Goal: Check status: Check status

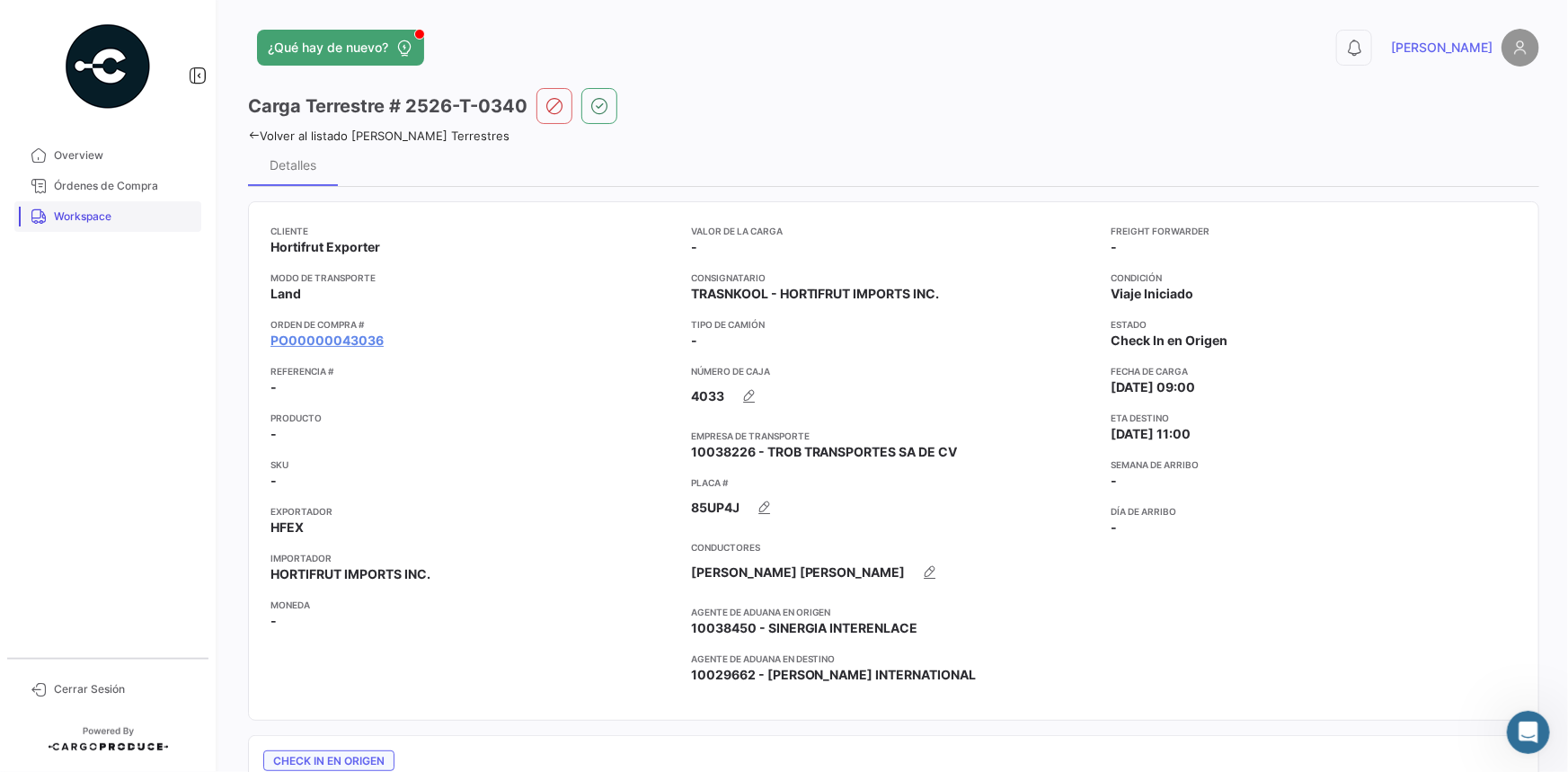
scroll to position [1059, 0]
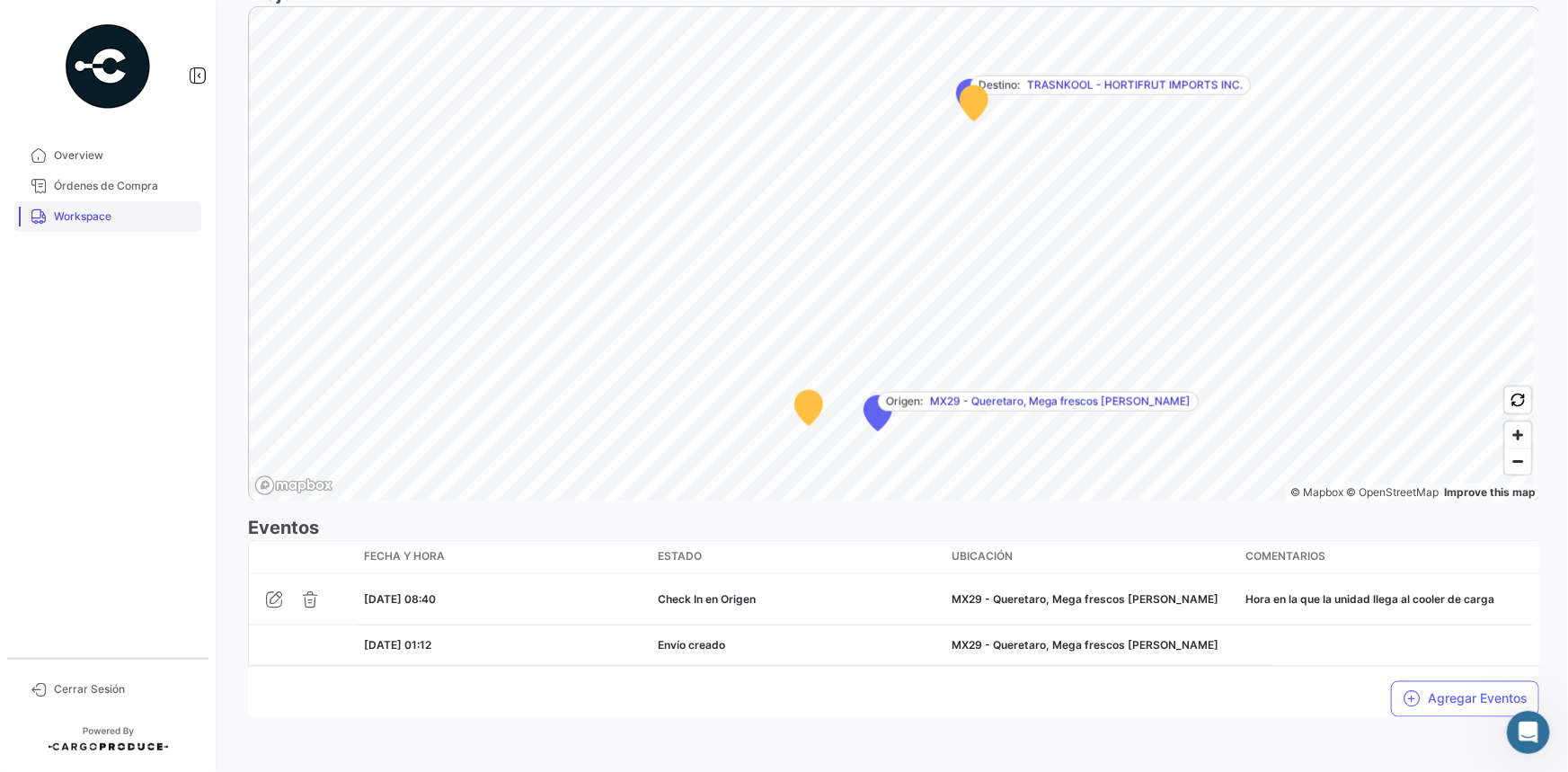
click at [69, 205] on link "Workspace" at bounding box center [108, 217] width 187 height 31
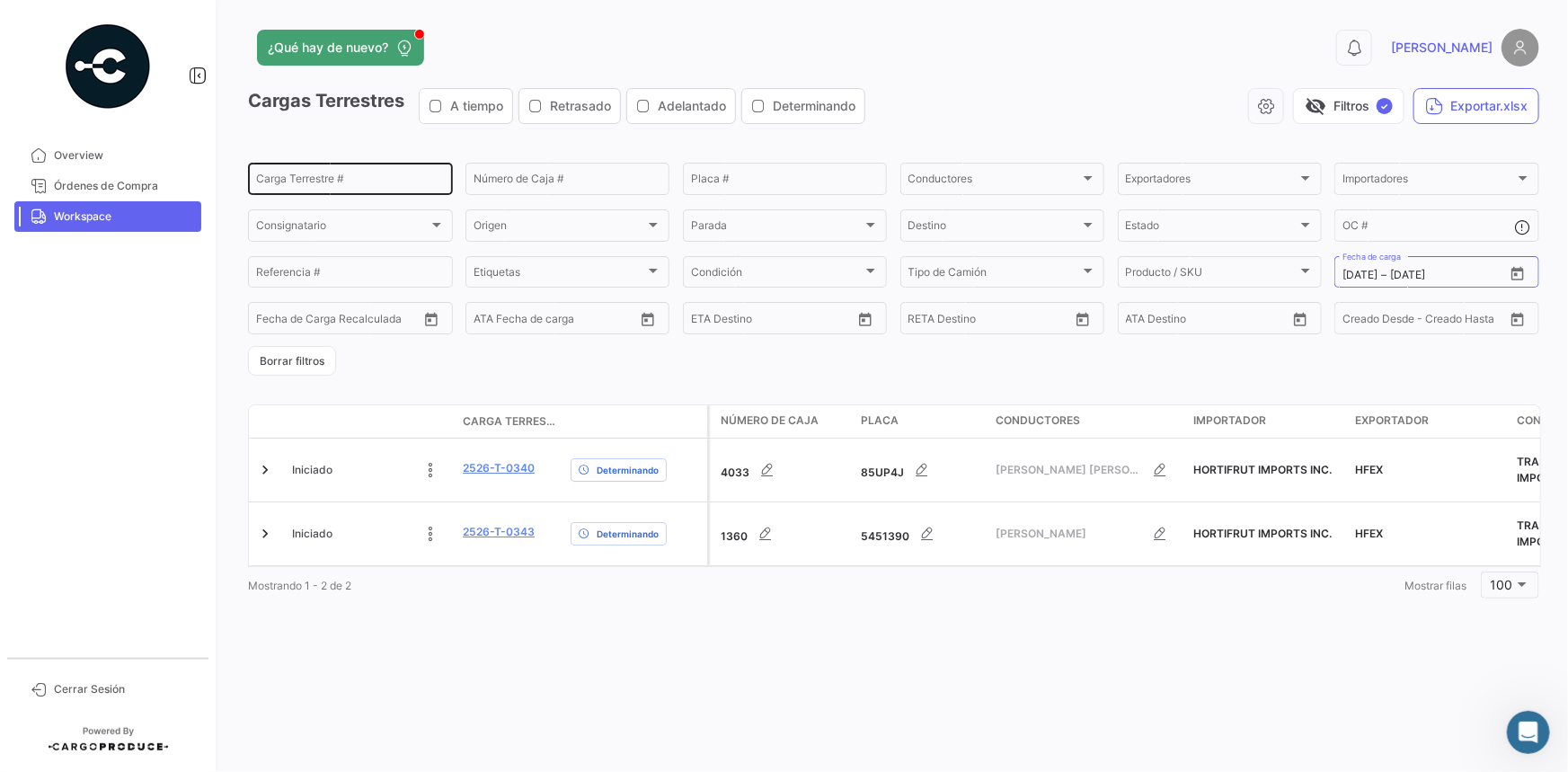
click at [326, 175] on input "Carga Terrestre #" at bounding box center [350, 181] width 189 height 13
paste input "0318"
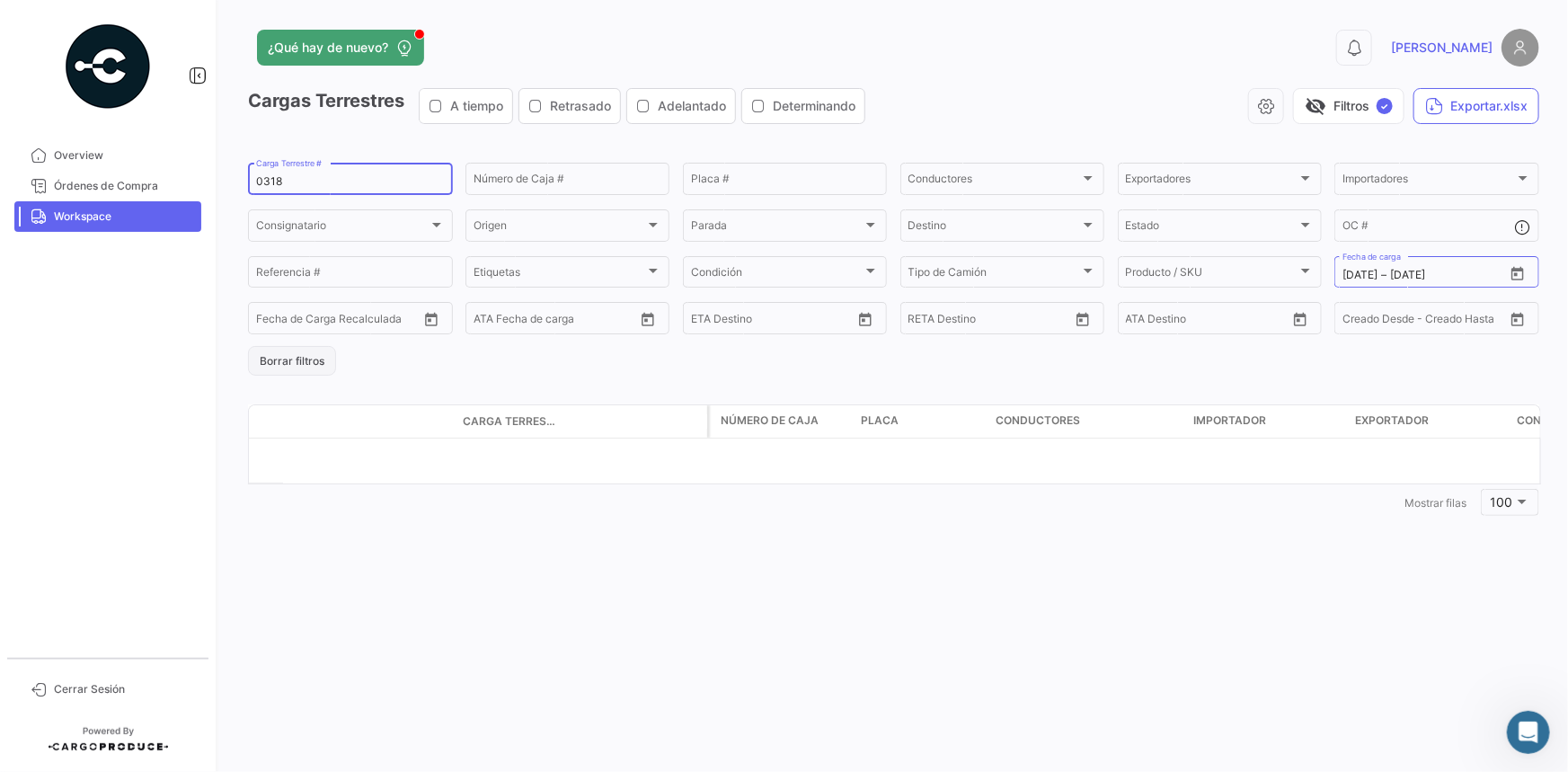
type input "0318"
click at [309, 358] on button "Borrar filtros" at bounding box center [292, 361] width 88 height 30
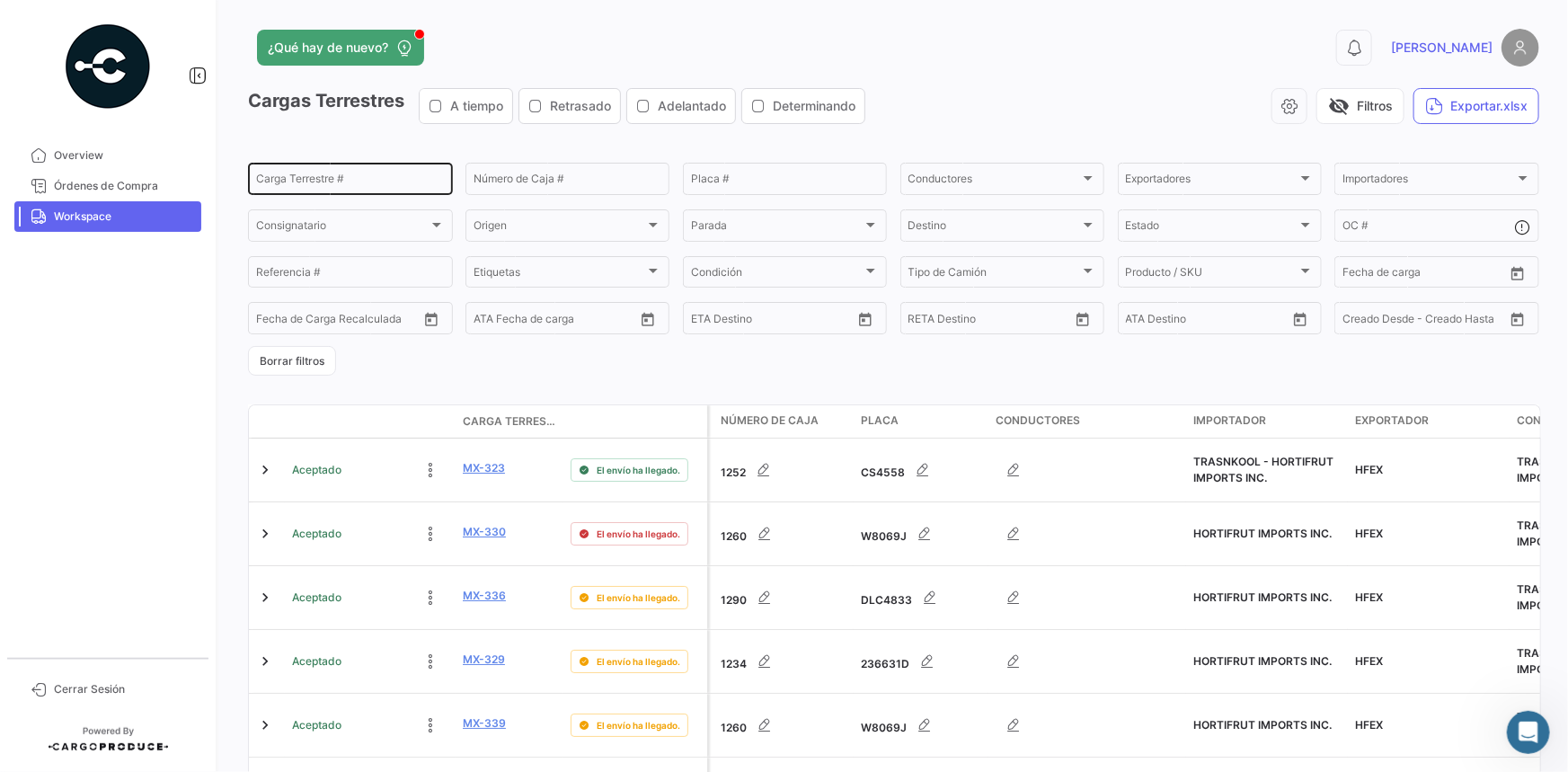
click at [306, 172] on div "Carga Terrestre #" at bounding box center [350, 177] width 189 height 35
paste input "0318"
type input "0318"
click at [143, 225] on link "Workspace" at bounding box center [108, 217] width 187 height 31
click at [138, 209] on span "Workspace" at bounding box center [125, 217] width 140 height 16
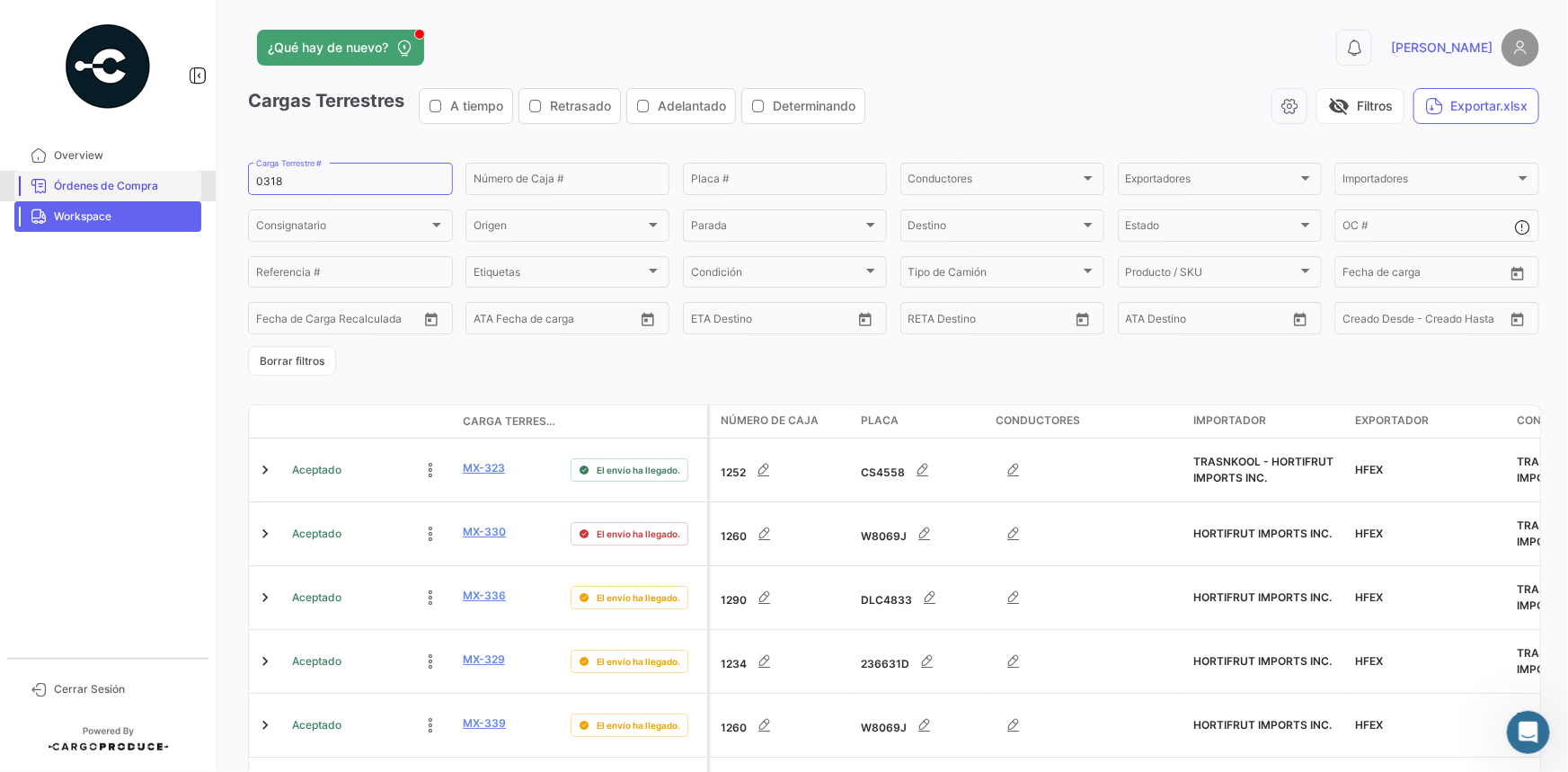
click at [145, 194] on link "Órdenes de Compra" at bounding box center [108, 186] width 187 height 31
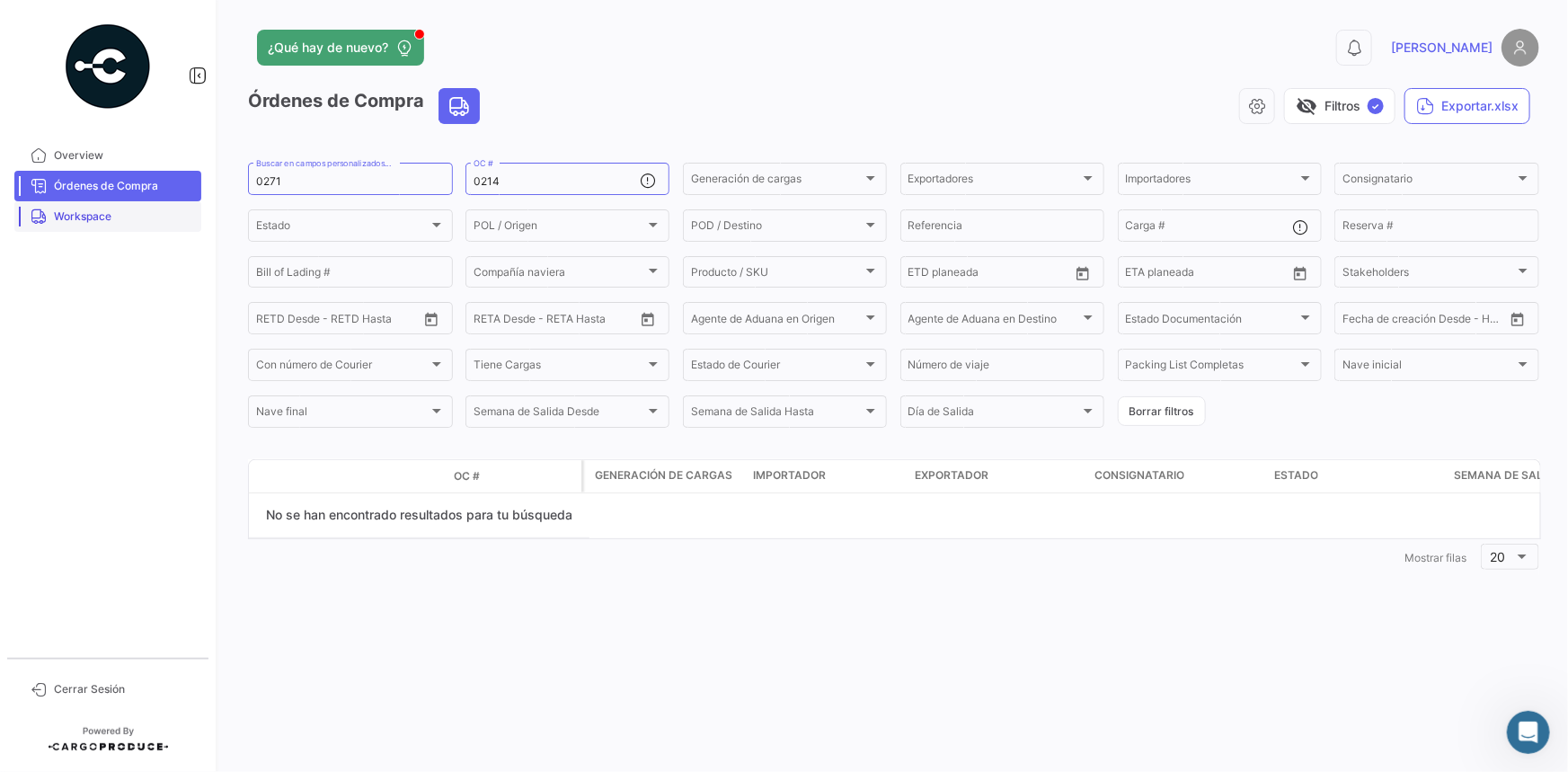
click at [124, 221] on span "Workspace" at bounding box center [125, 217] width 140 height 16
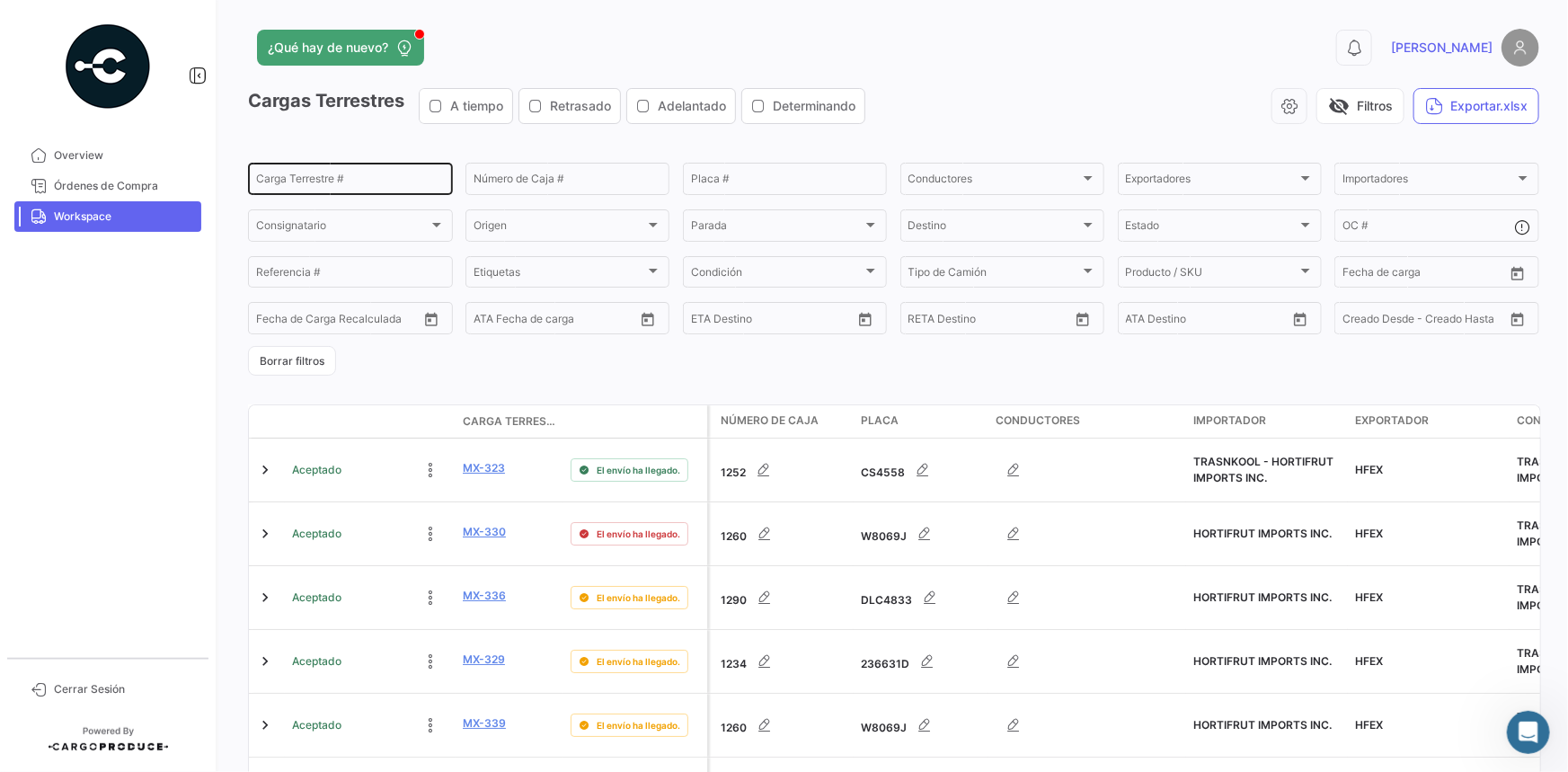
click at [329, 171] on div "Carga Terrestre #" at bounding box center [350, 177] width 189 height 35
paste input "0318"
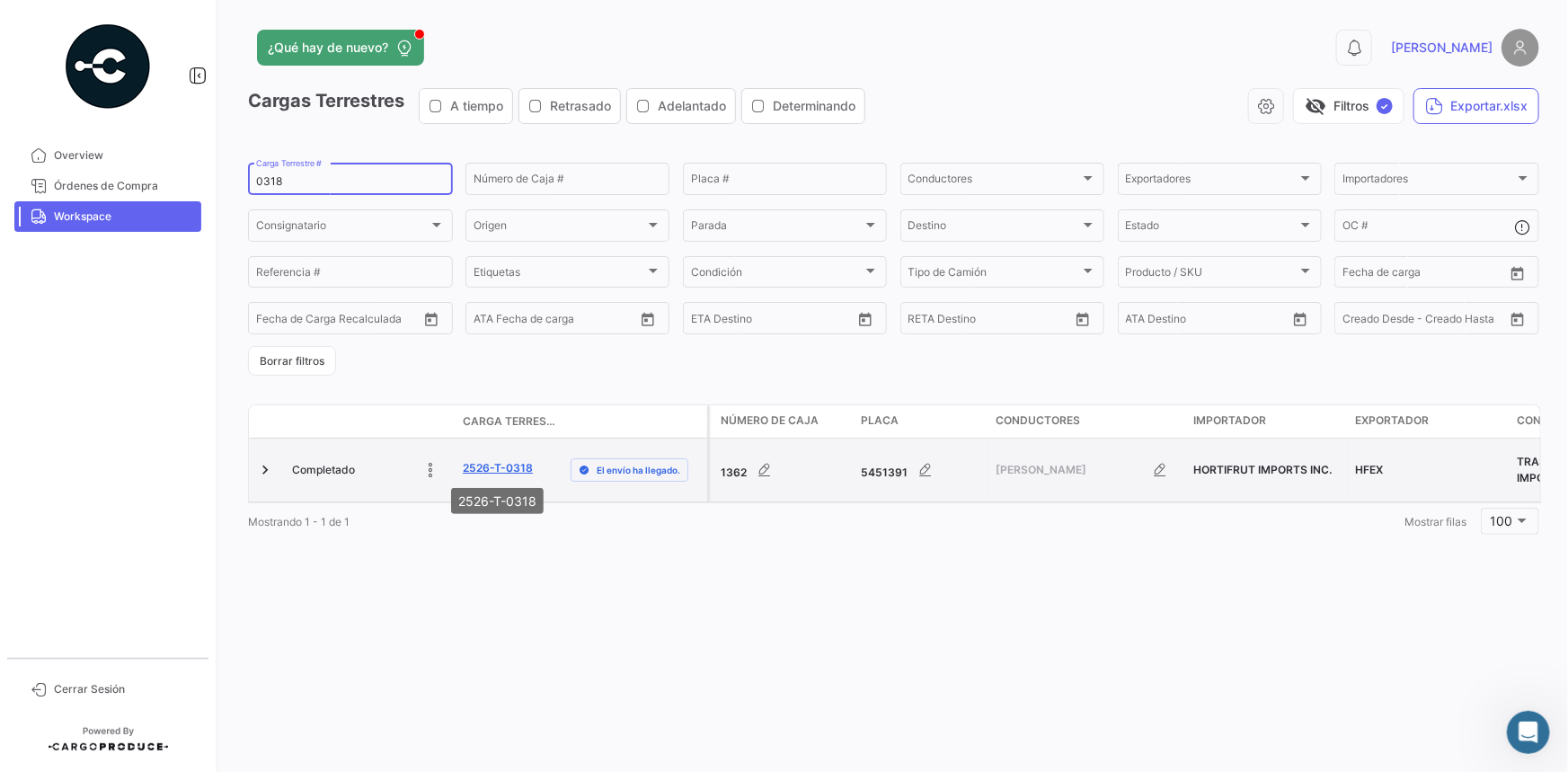
type input "0318"
click at [490, 464] on link "2526-T-0318" at bounding box center [498, 468] width 70 height 16
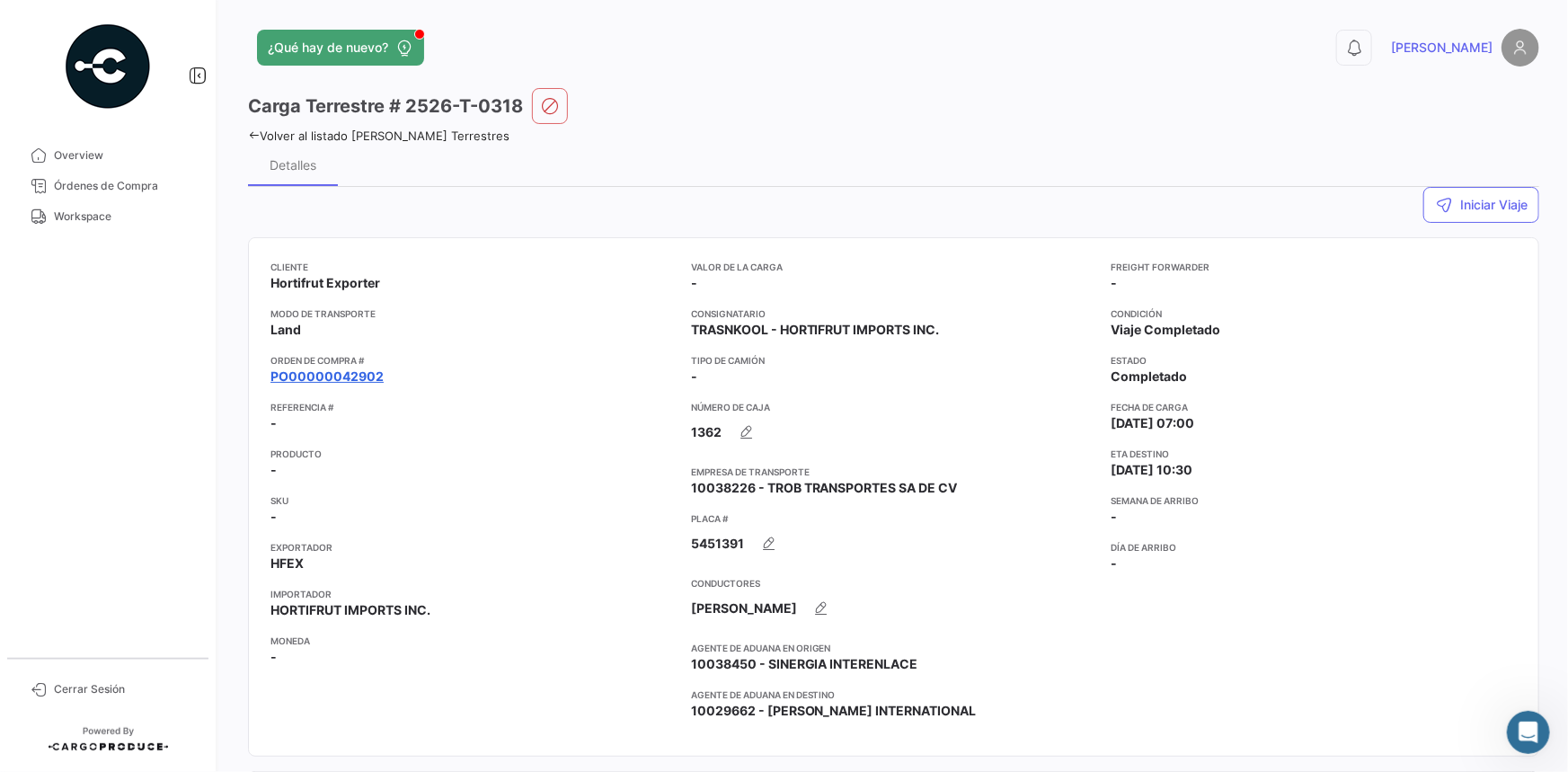
click at [341, 376] on link "PO00000042902" at bounding box center [326, 377] width 113 height 18
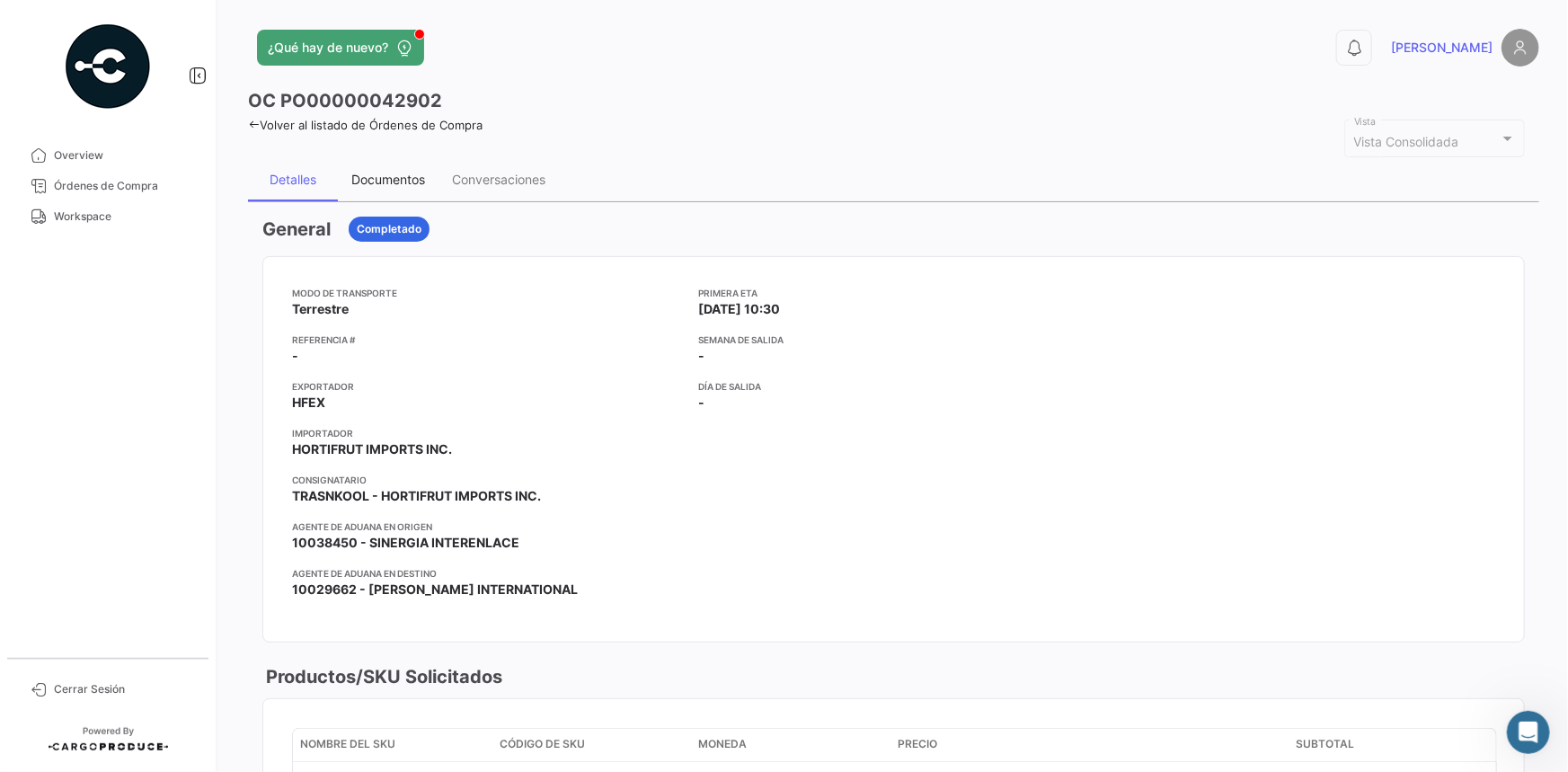
click at [389, 180] on div "Documentos" at bounding box center [388, 179] width 73 height 15
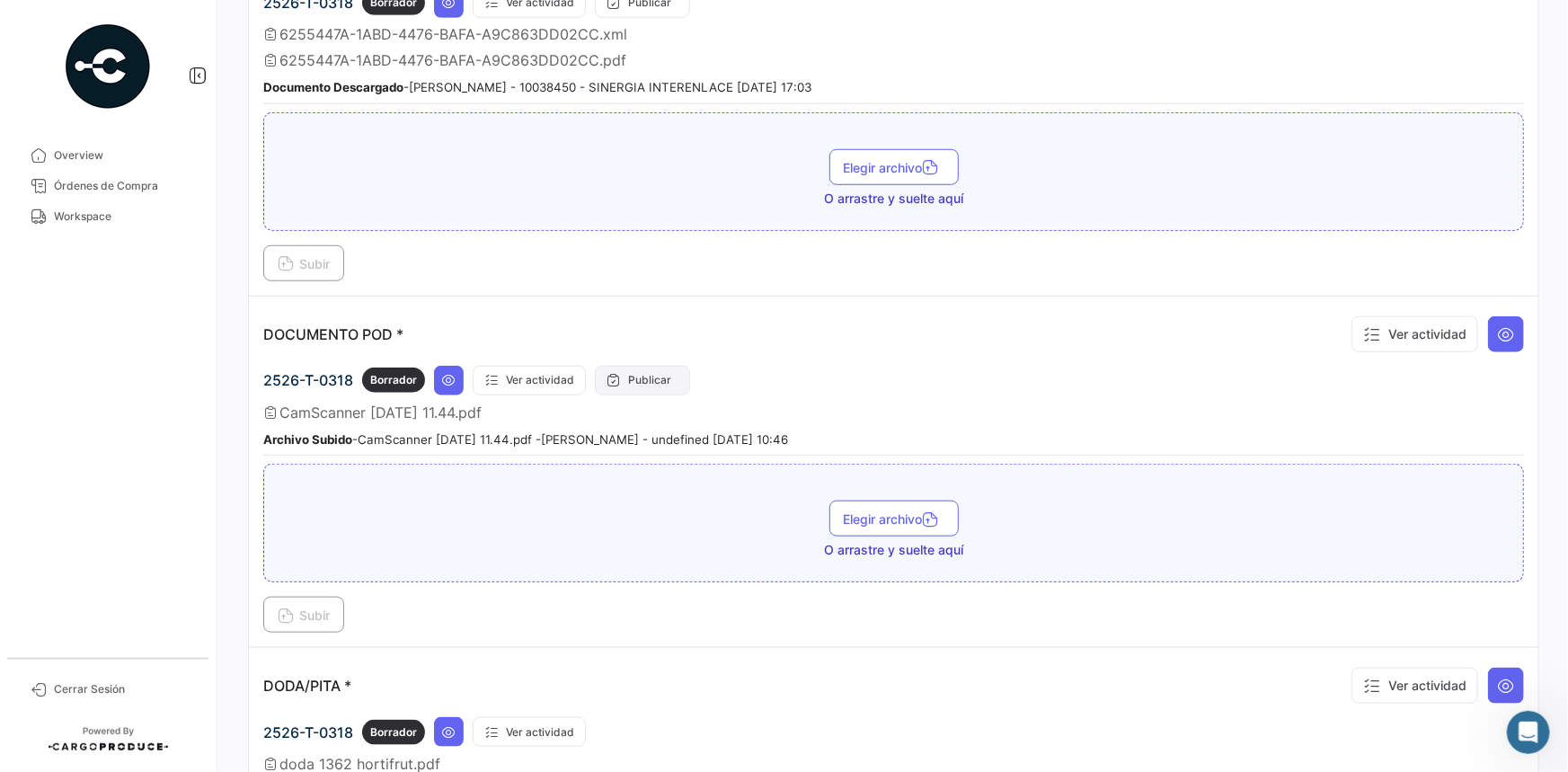
scroll to position [653, 0]
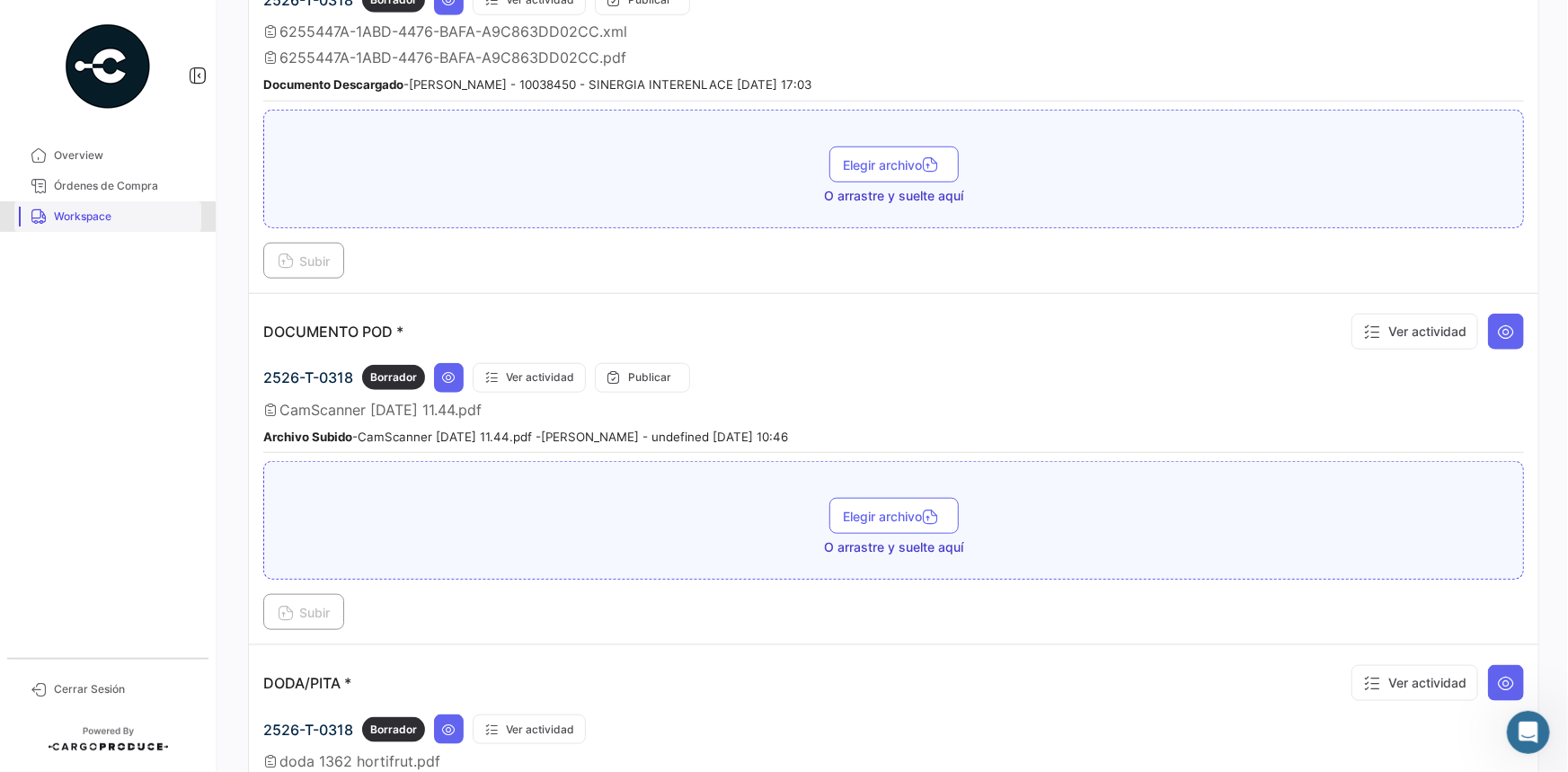
click at [101, 223] on span "Workspace" at bounding box center [125, 217] width 140 height 16
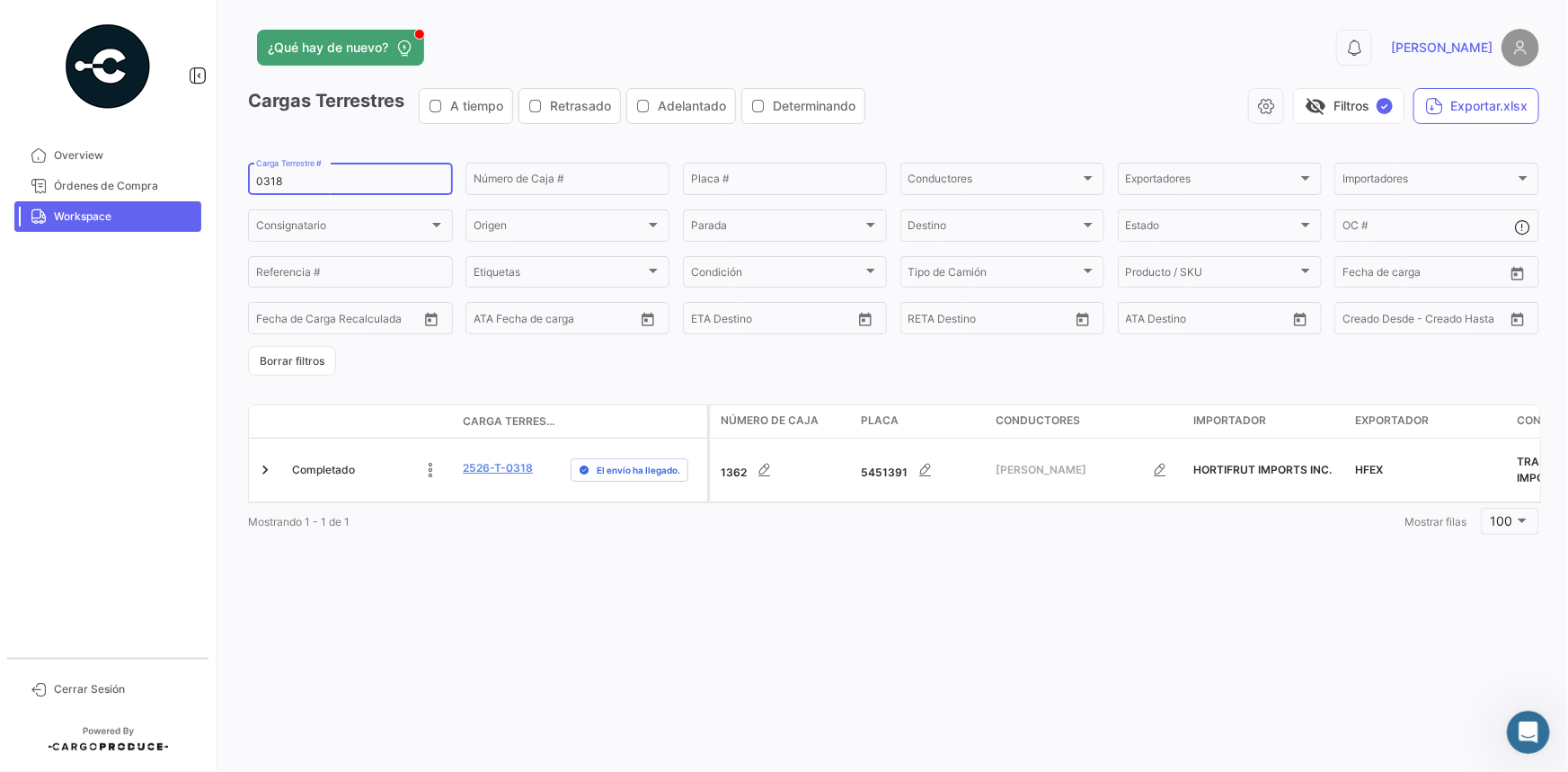
drag, startPoint x: 327, startPoint y: 182, endPoint x: 224, endPoint y: 202, distance: 104.9
click at [224, 202] on div "¿Qué hay de nuevo? 0 [PERSON_NAME] Terrestres A tiempo Retrasado Adelantado Det…" at bounding box center [894, 386] width 1349 height 772
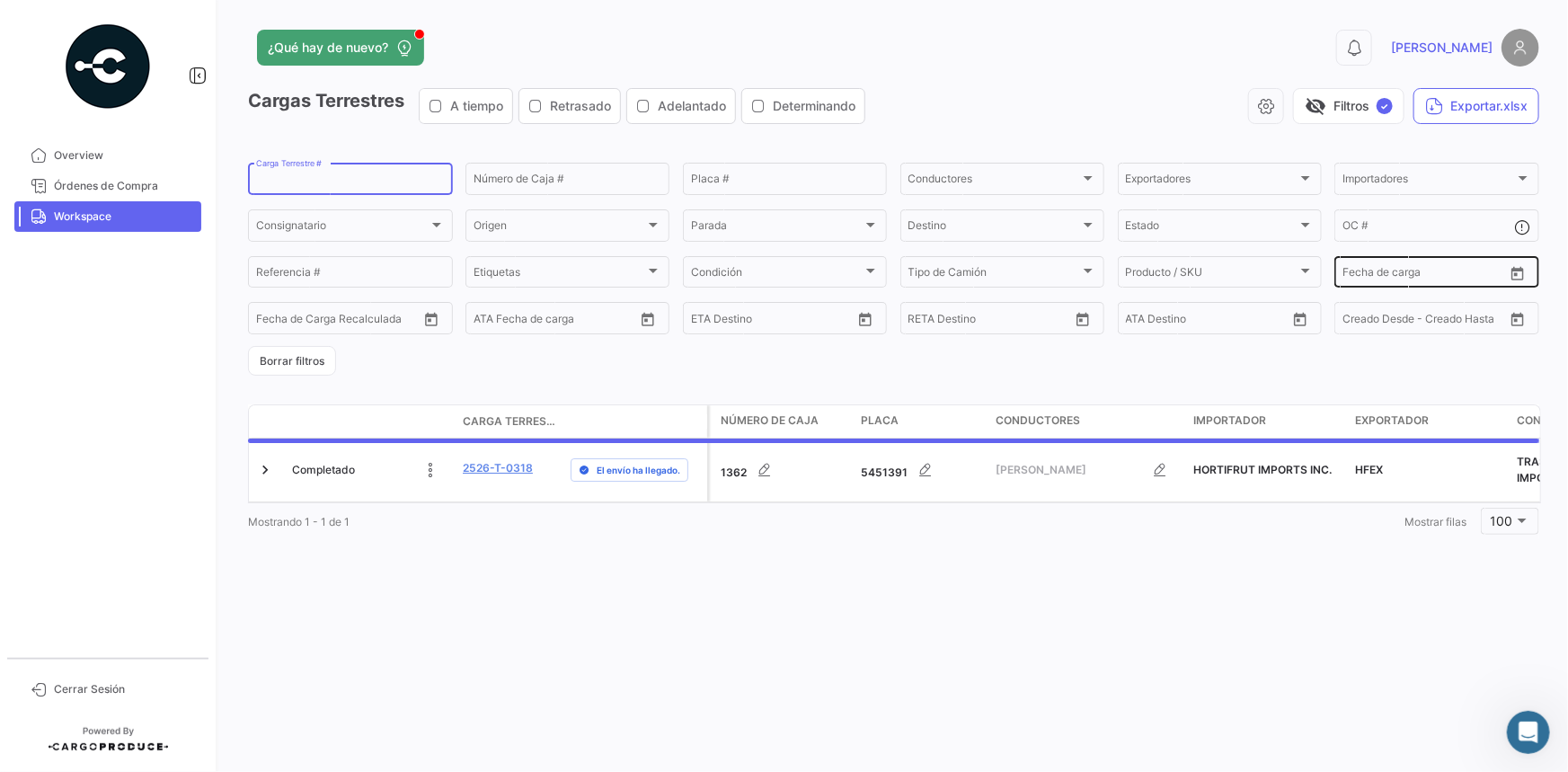
click at [1518, 278] on icon "Open calendar" at bounding box center [1518, 274] width 16 height 16
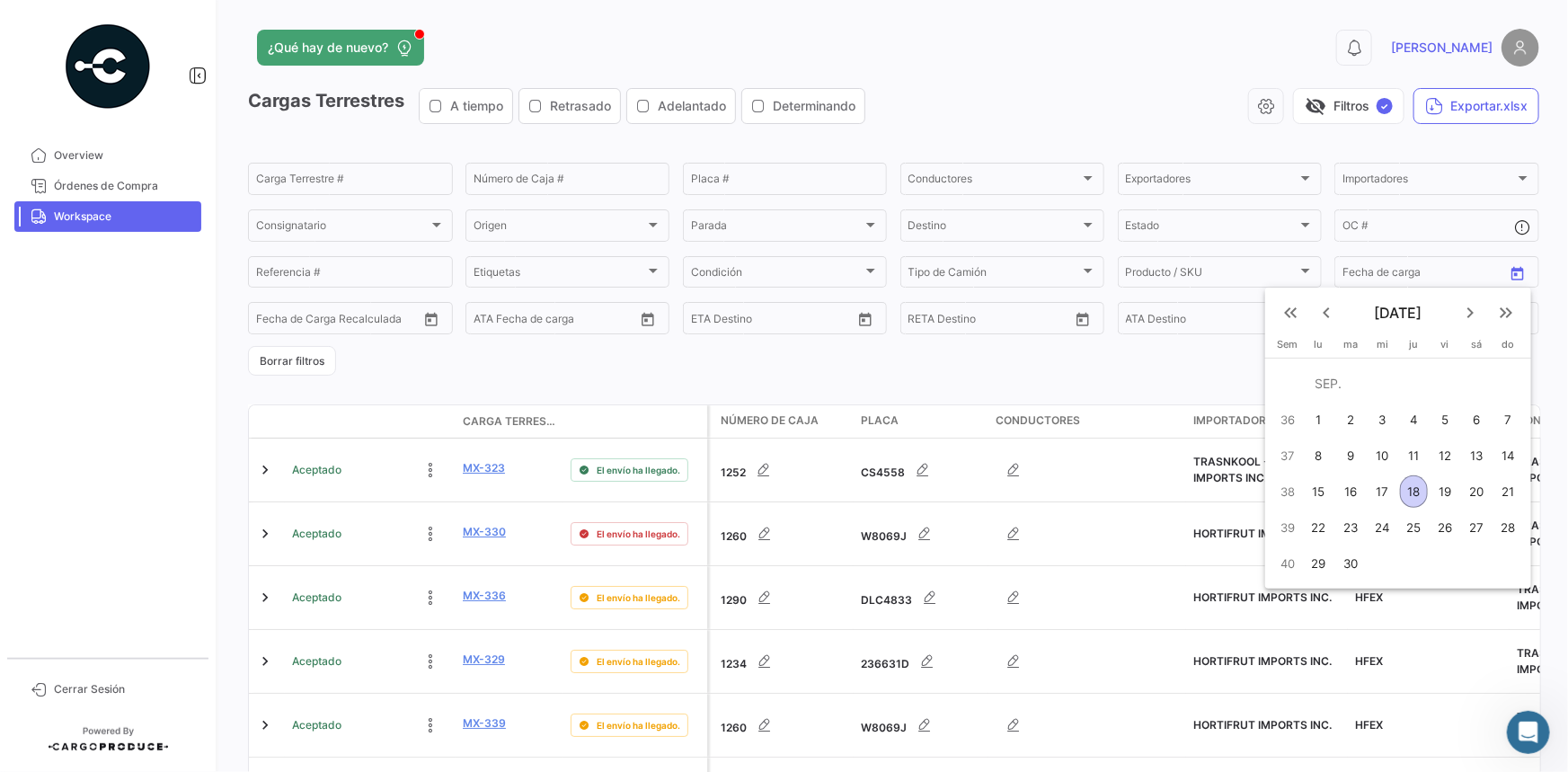
click at [1418, 494] on div "18" at bounding box center [1414, 492] width 28 height 33
type input "[DATE]"
click at [1418, 494] on div "18" at bounding box center [1414, 492] width 28 height 33
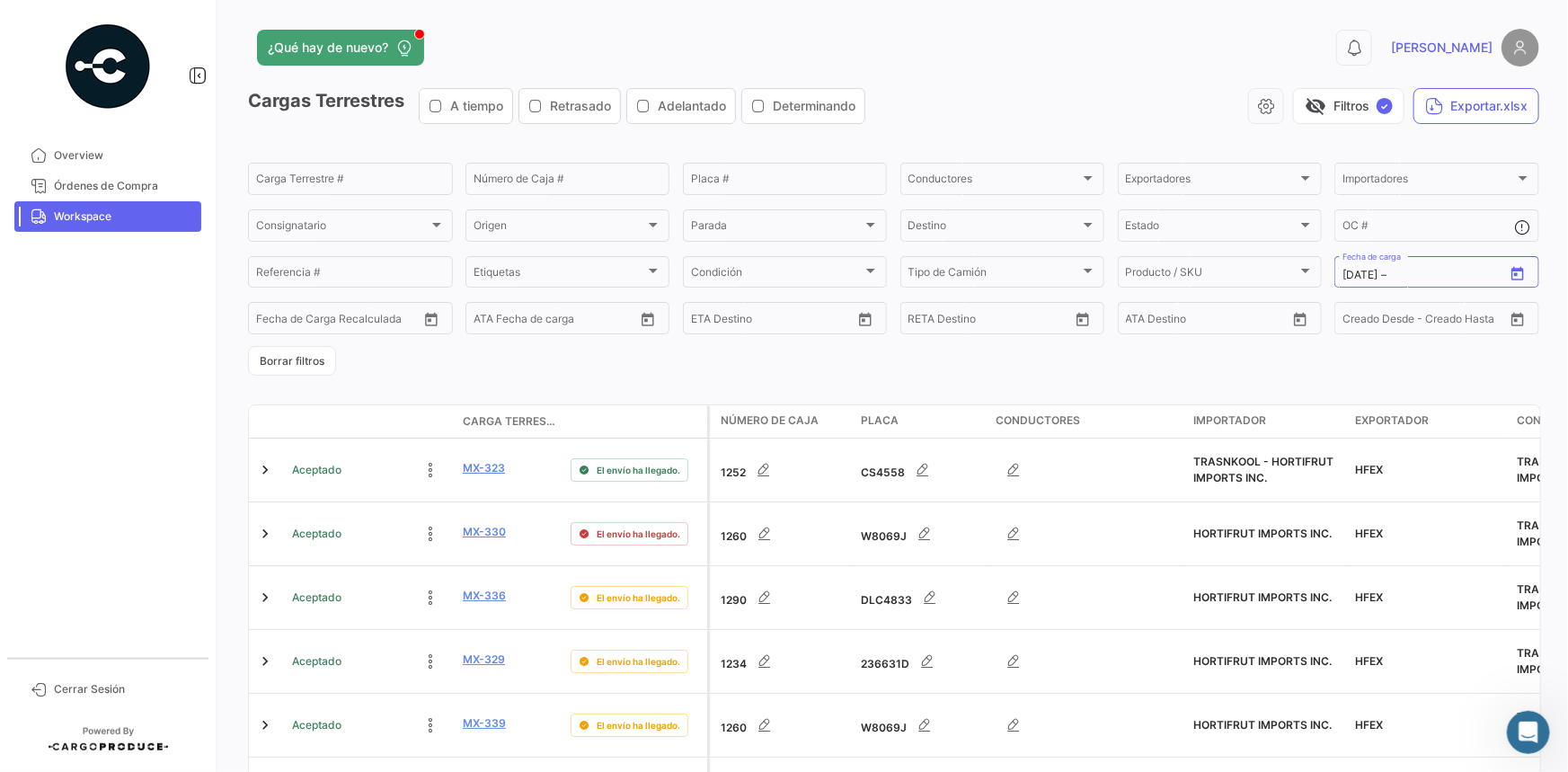
type input "[DATE]"
